Goal: Information Seeking & Learning: Check status

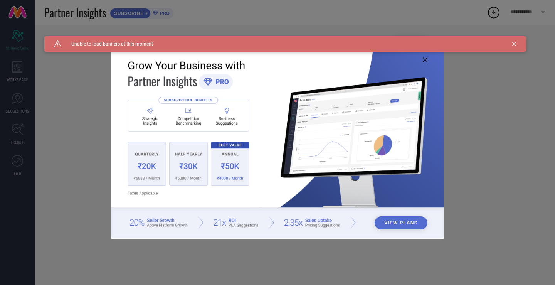
type input "All"
click at [425, 62] on icon at bounding box center [425, 59] width 5 height 5
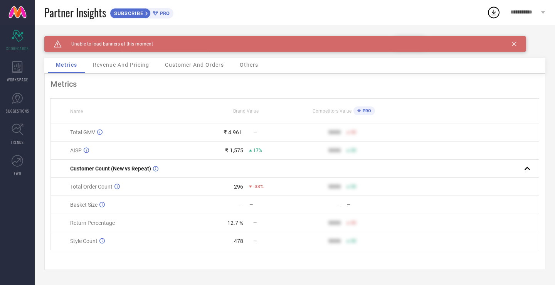
click at [514, 44] on icon at bounding box center [514, 44] width 5 height 5
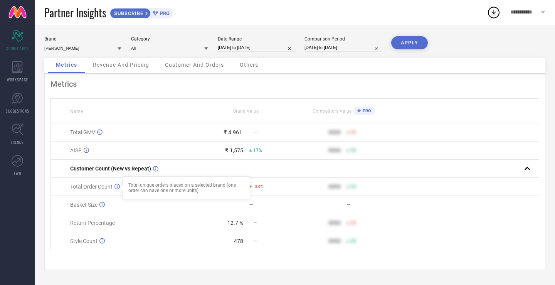
click at [114, 187] on icon at bounding box center [116, 186] width 5 height 5
click at [123, 62] on span "Revenue And Pricing" at bounding box center [121, 65] width 56 height 6
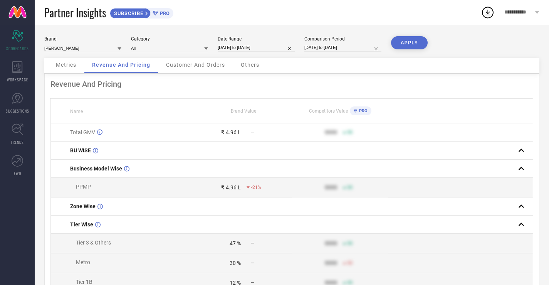
click at [195, 64] on span "Customer And Orders" at bounding box center [195, 65] width 59 height 6
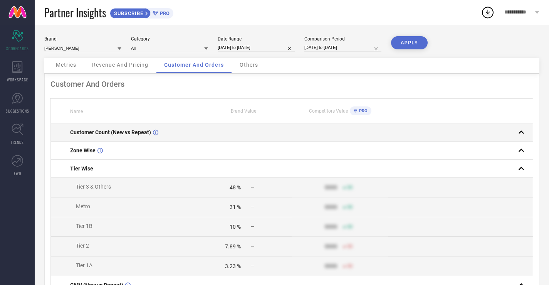
click at [119, 139] on td "Customer Count (New vs Repeat)" at bounding box center [123, 132] width 145 height 18
click at [118, 134] on span "Customer Count (New vs Repeat)" at bounding box center [110, 132] width 81 height 6
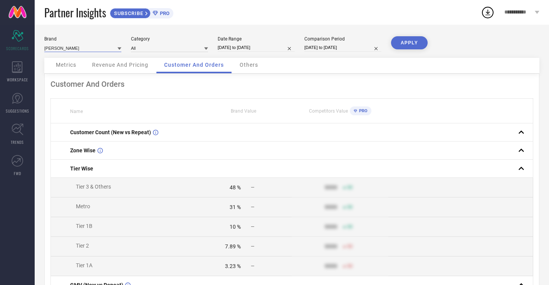
click at [116, 47] on input at bounding box center [82, 48] width 77 height 8
click at [118, 47] on icon at bounding box center [120, 49] width 4 height 4
click at [241, 66] on span "Others" at bounding box center [249, 65] width 19 height 6
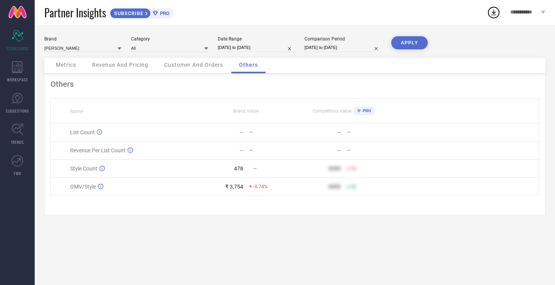
click at [203, 70] on div "Customer And Orders" at bounding box center [193, 65] width 74 height 15
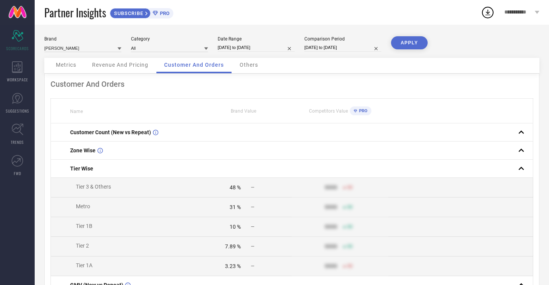
click at [126, 69] on div "Revenue And Pricing" at bounding box center [120, 65] width 72 height 15
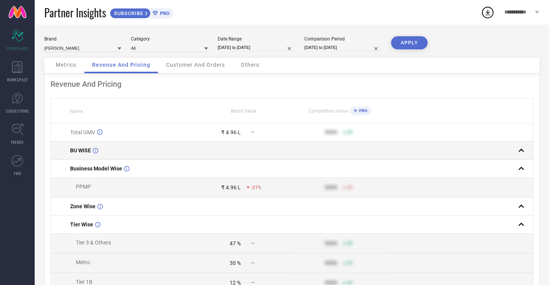
click at [100, 153] on div "BU WISE" at bounding box center [132, 150] width 125 height 6
click at [96, 153] on icon at bounding box center [95, 151] width 5 height 6
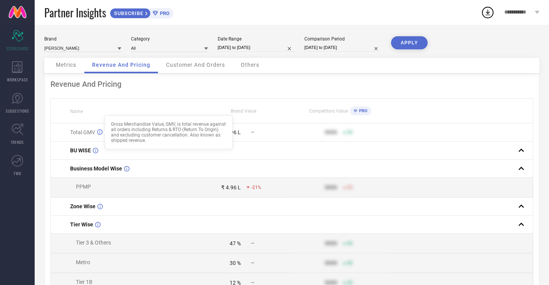
click at [101, 133] on div at bounding box center [104, 132] width 6 height 6
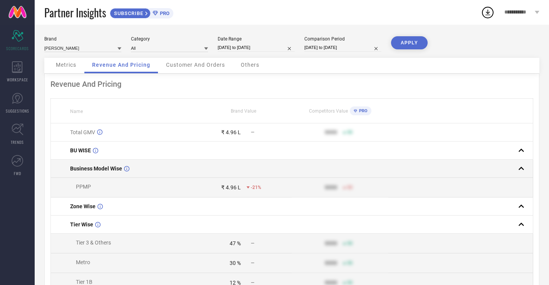
click at [519, 169] on rect at bounding box center [521, 168] width 11 height 11
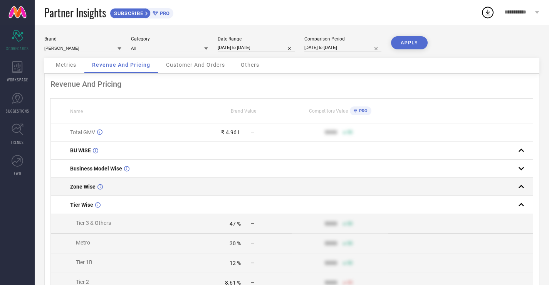
click at [521, 188] on rect at bounding box center [521, 186] width 11 height 11
